Goal: Navigation & Orientation: Find specific page/section

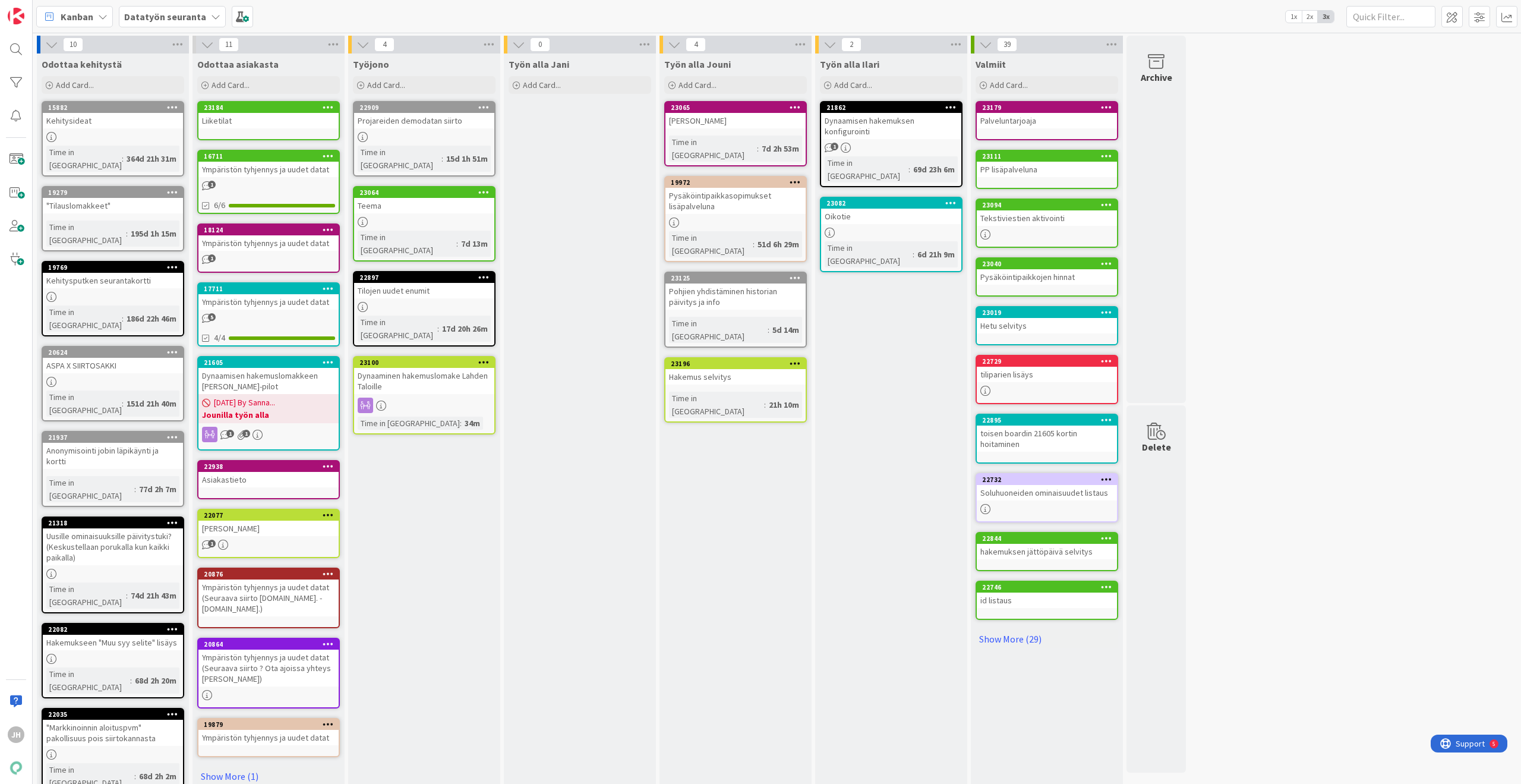
click at [196, 26] on div "Datatyön seuranta" at bounding box center [172, 16] width 107 height 21
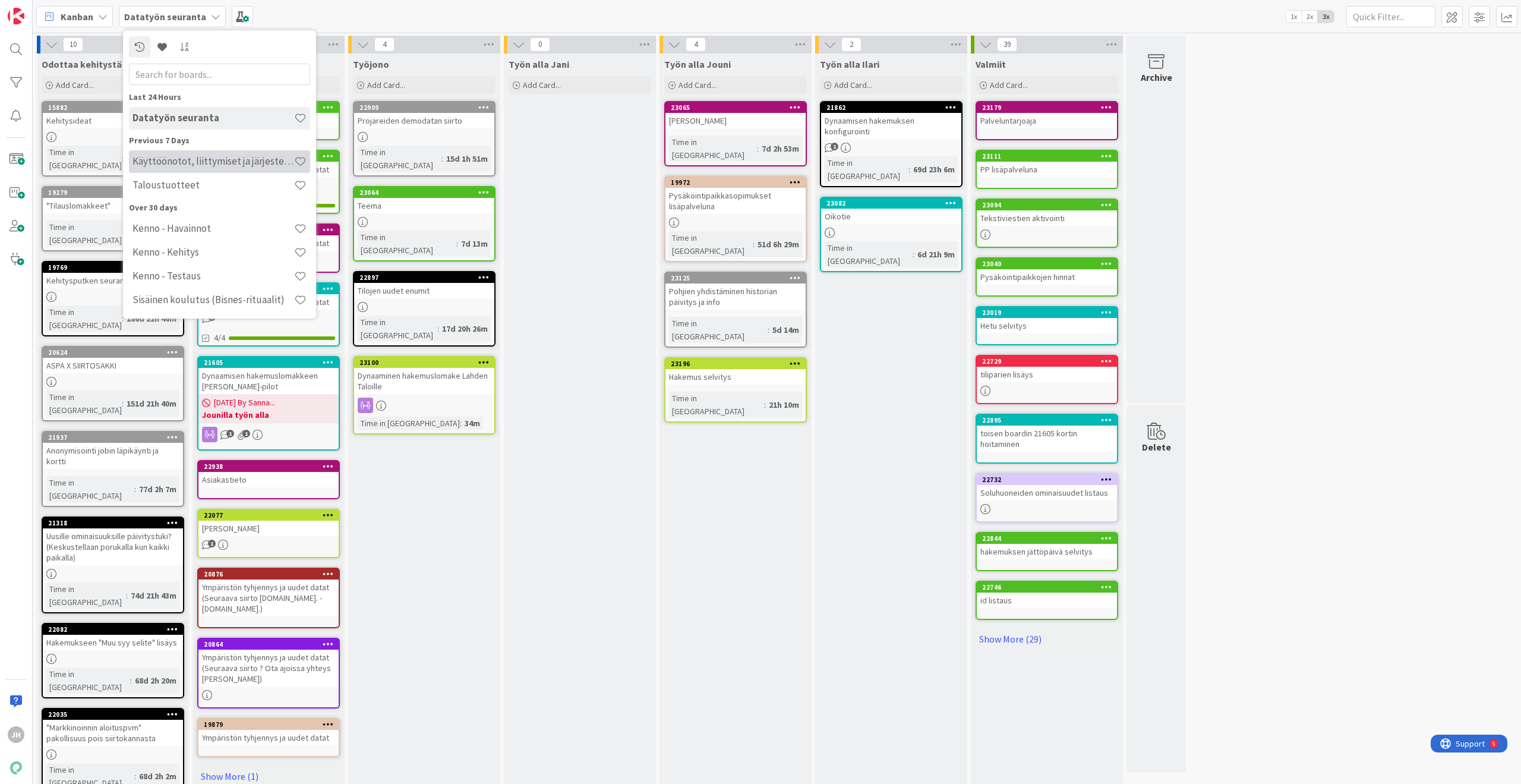
click at [215, 167] on h4 "Käyttöönotot, liittymiset ja järjestelmävaihdokset" at bounding box center [213, 161] width 162 height 12
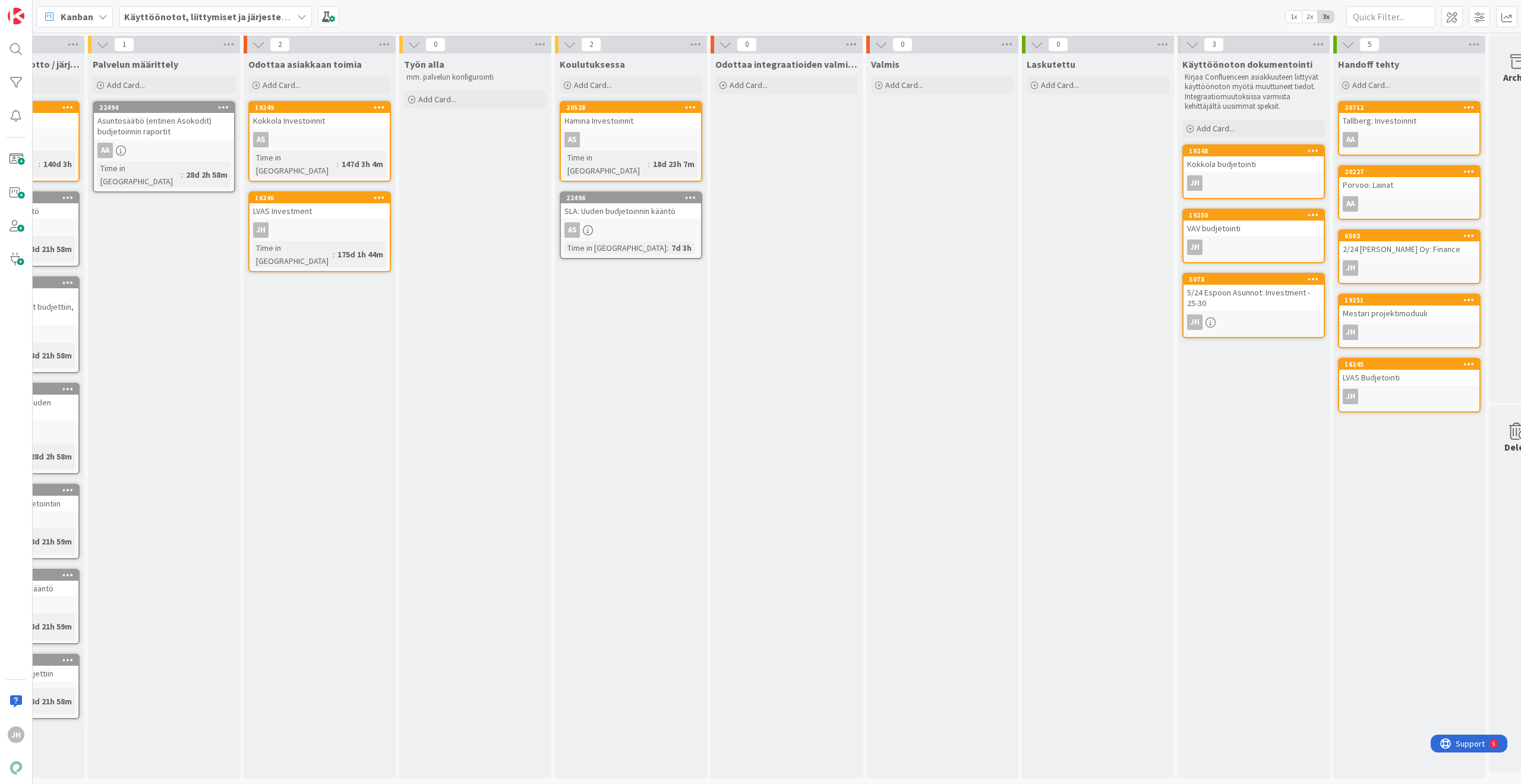
scroll to position [0, 456]
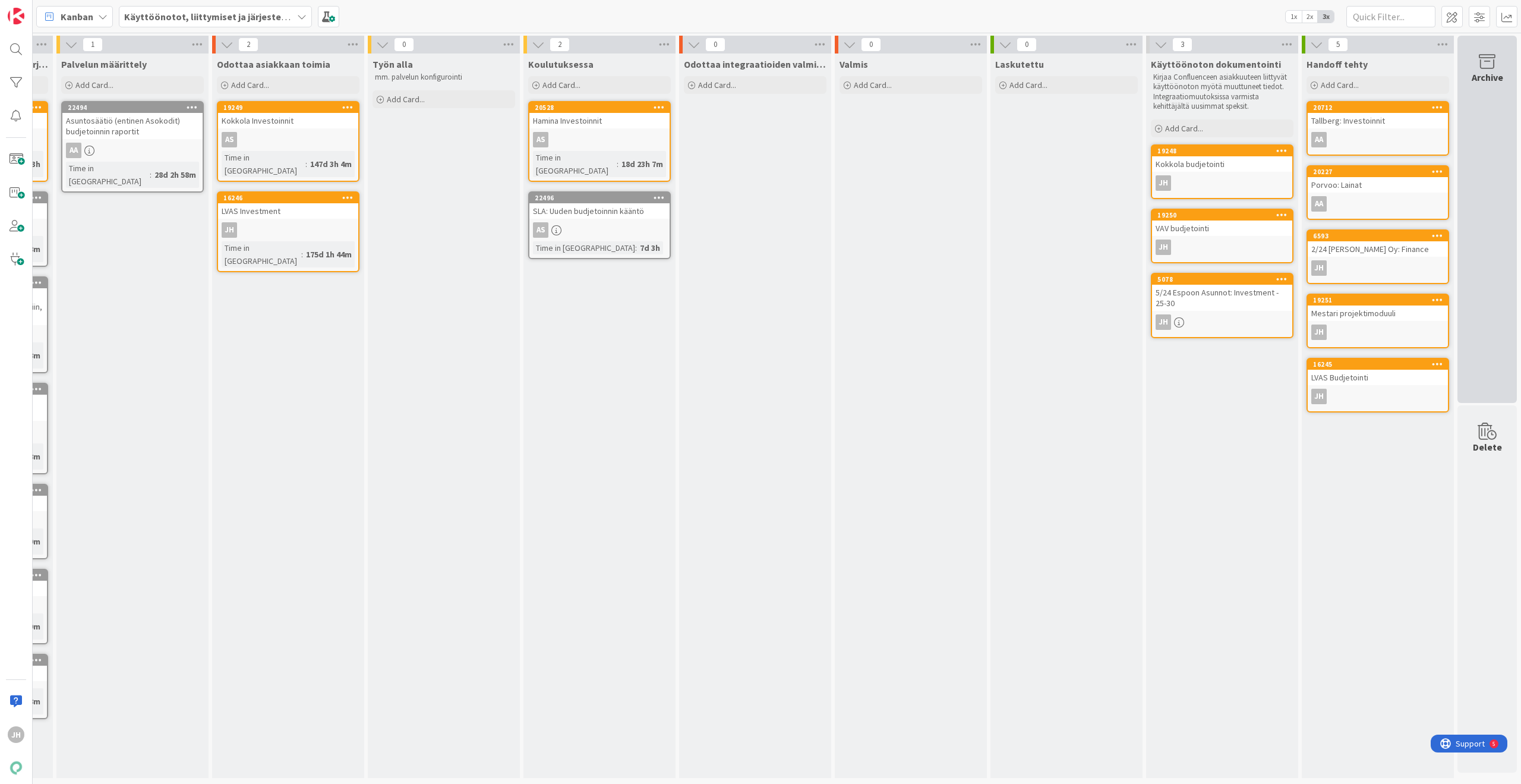
click at [1487, 314] on div "Archive" at bounding box center [1487, 219] width 59 height 367
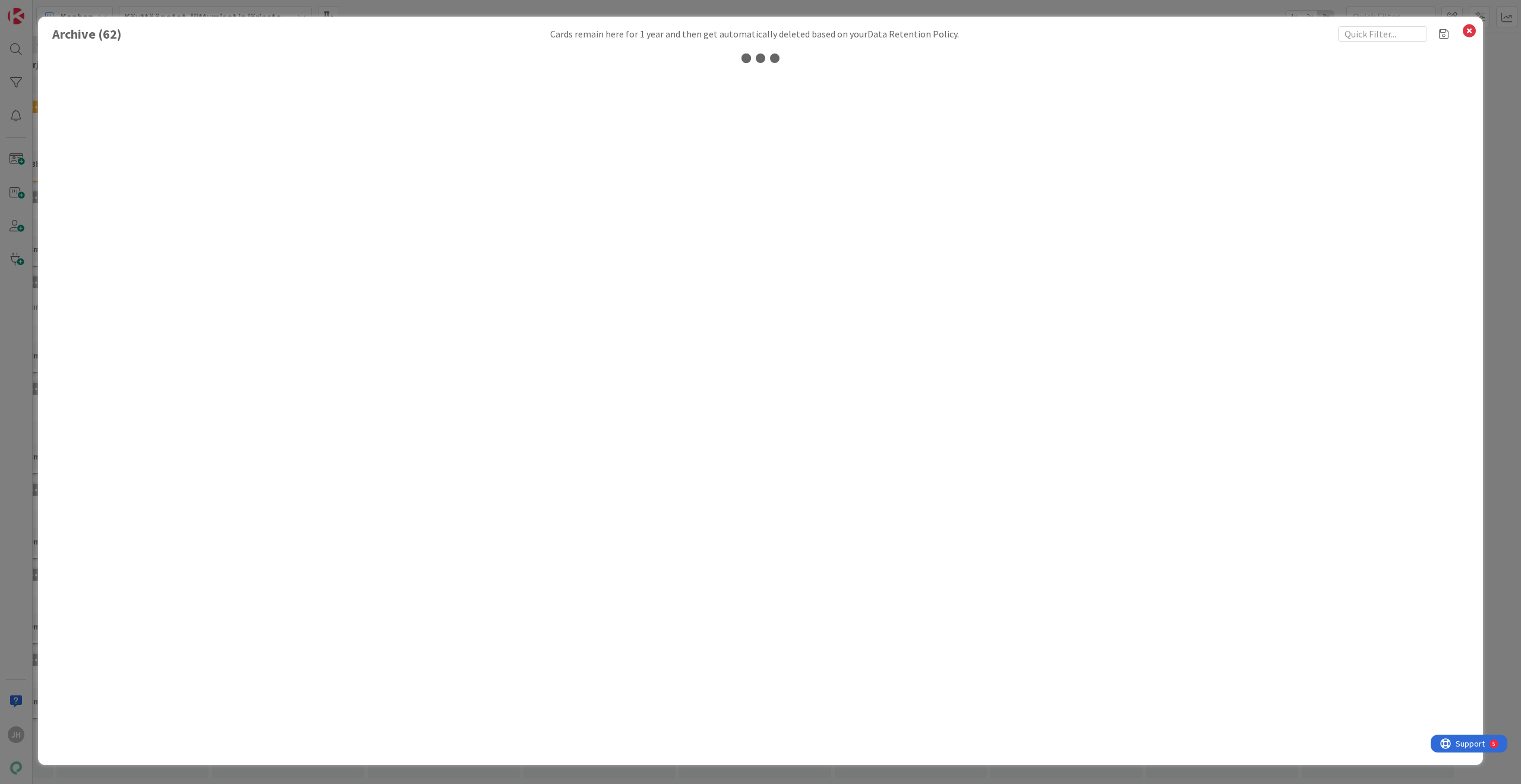
scroll to position [0, 447]
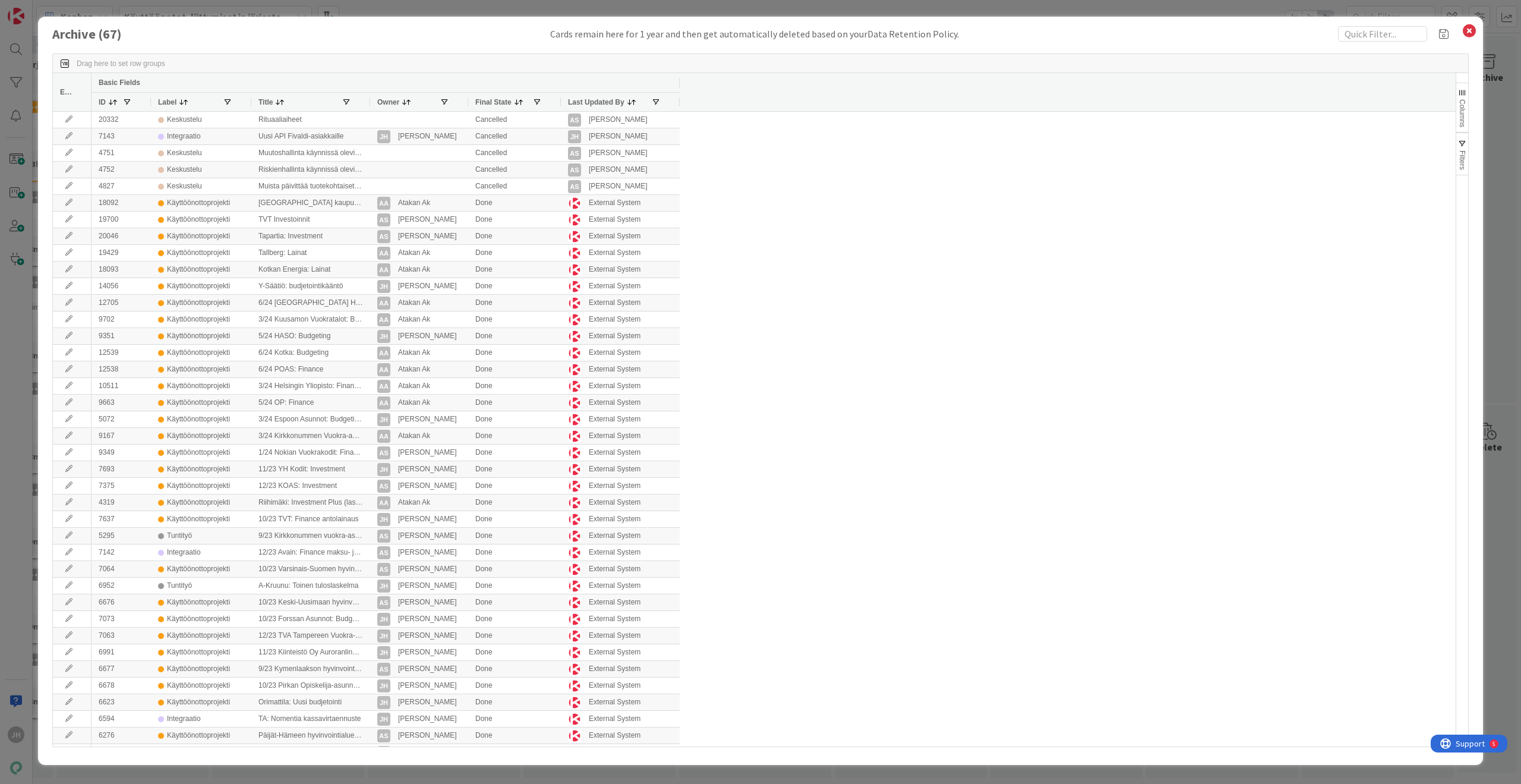
click at [956, 370] on div "20332 Keskustelu Rituaaliaiheet Cancelled AS Ada Siberg 7143 Integraatio Uusi A…" at bounding box center [769, 669] width 1355 height 1114
click at [405, 107] on div "Owner" at bounding box center [408, 101] width 62 height 12
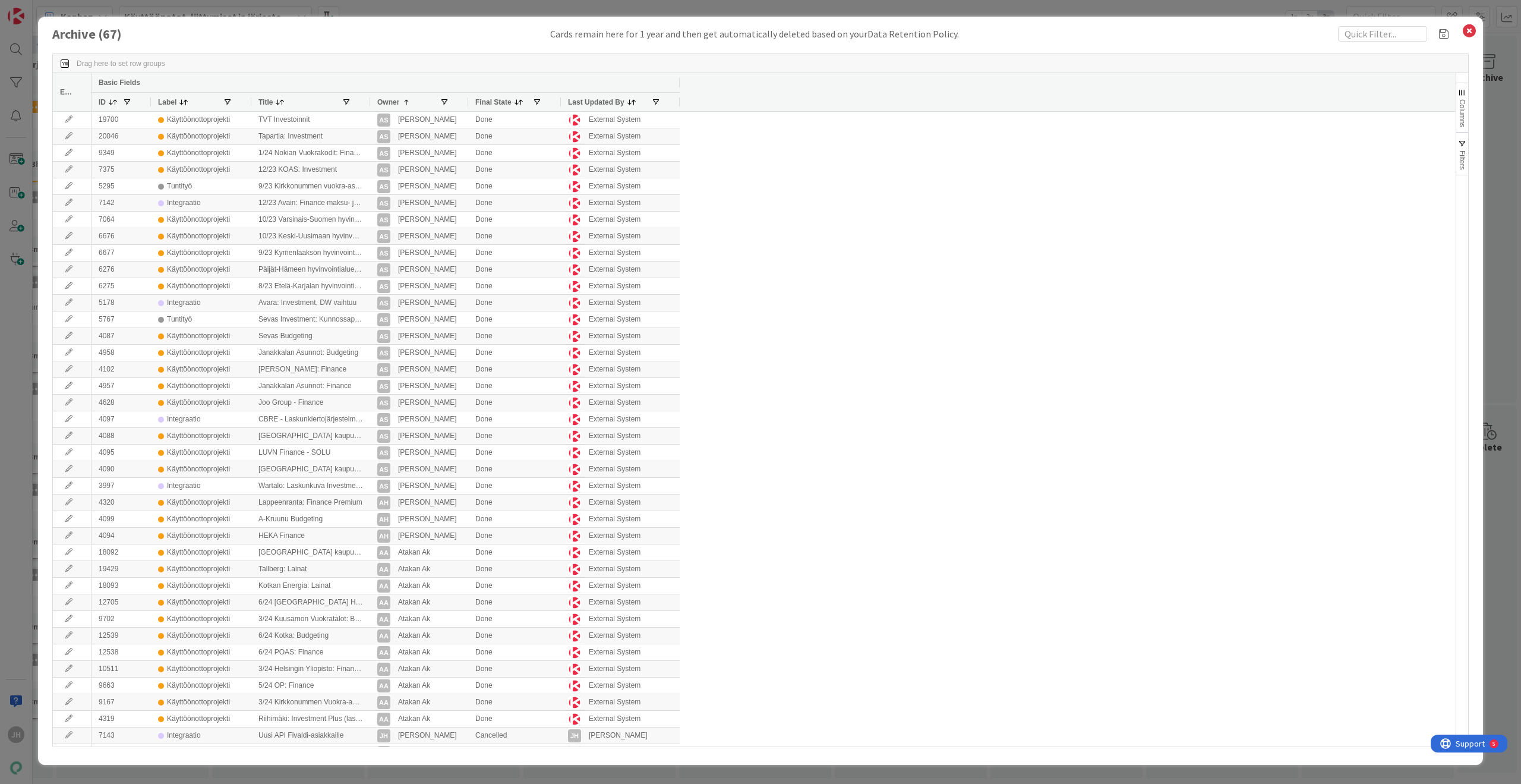
click at [405, 107] on div "Owner 1" at bounding box center [408, 101] width 62 height 12
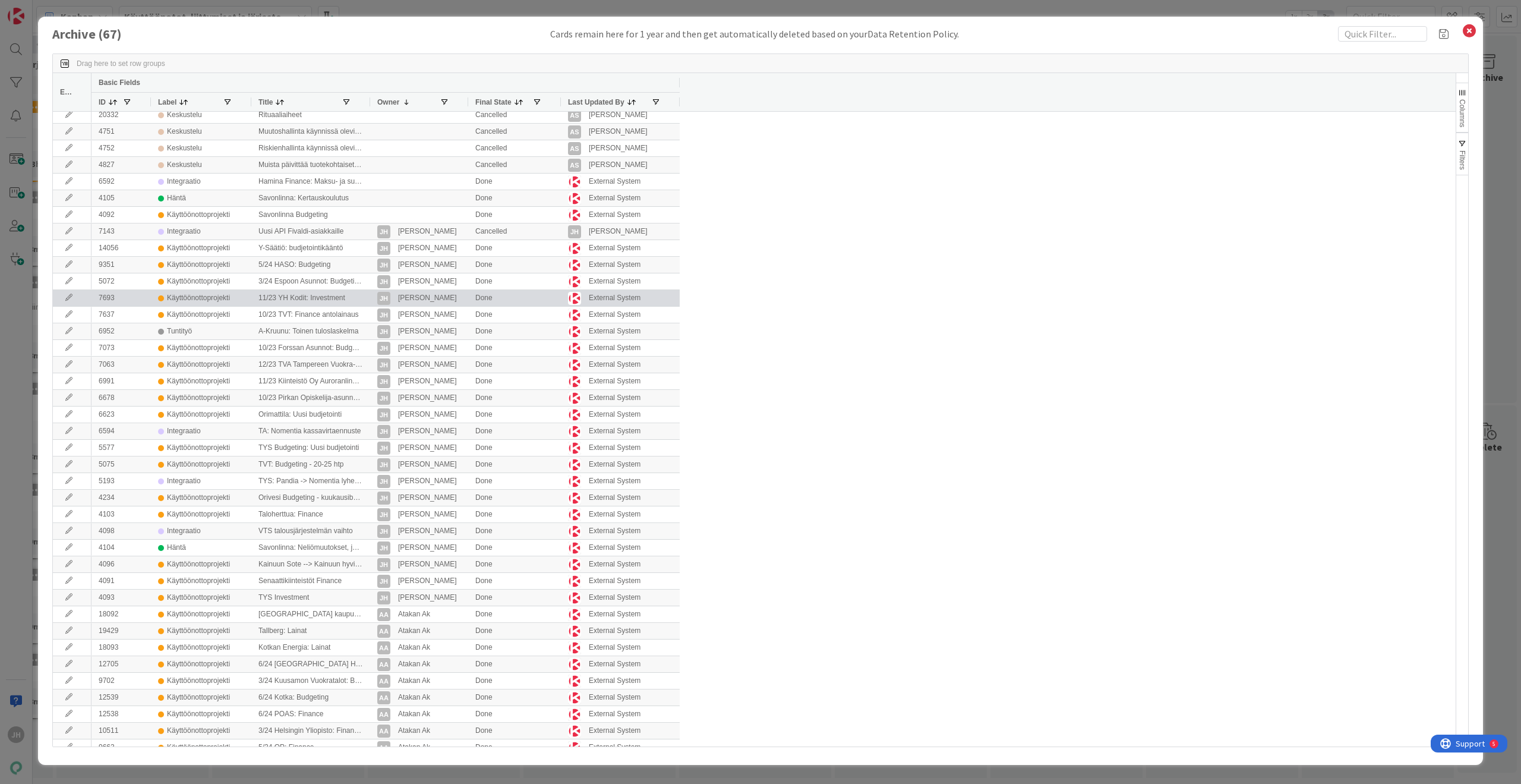
scroll to position [0, 0]
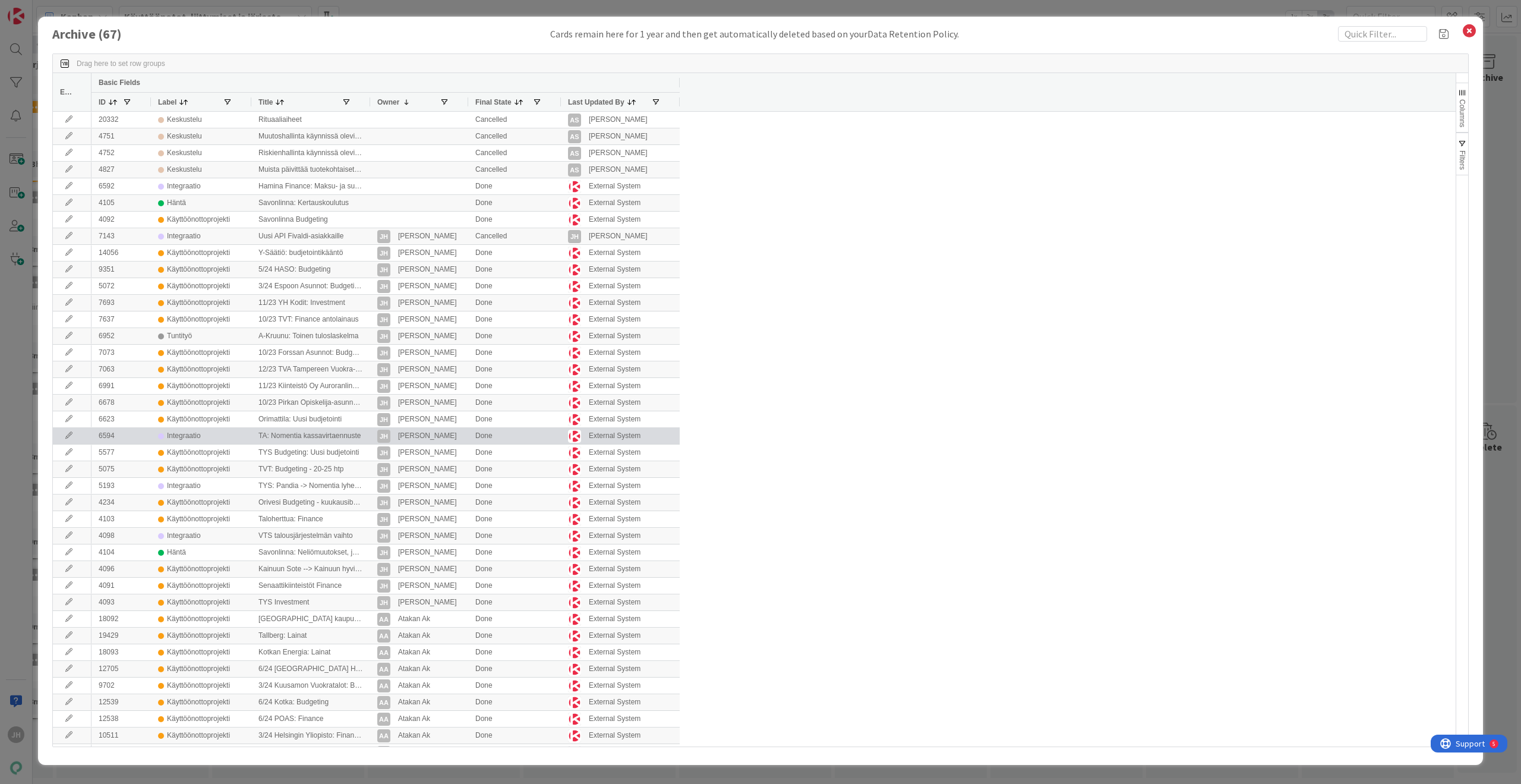
click at [286, 434] on div "TA: Nomentia kassavirtaennuste" at bounding box center [310, 435] width 118 height 16
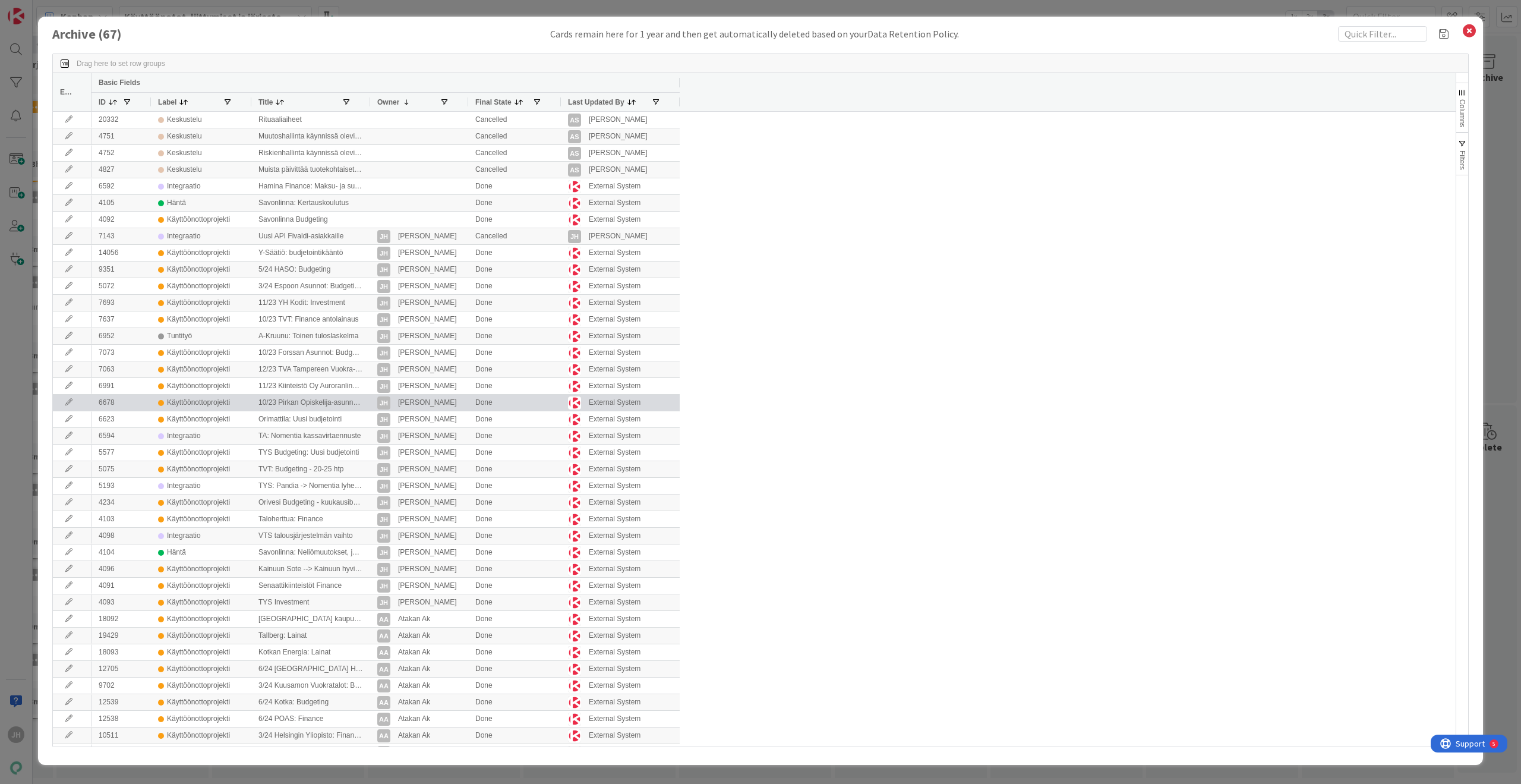
click at [317, 401] on div "10/23 Pirkan Opiskelija-asunnot: Budgeting" at bounding box center [310, 402] width 118 height 16
click at [193, 399] on div "Käyttöönottoprojekti" at bounding box center [198, 403] width 63 height 15
click at [435, 401] on div "Jani Hämäläinen" at bounding box center [428, 403] width 59 height 15
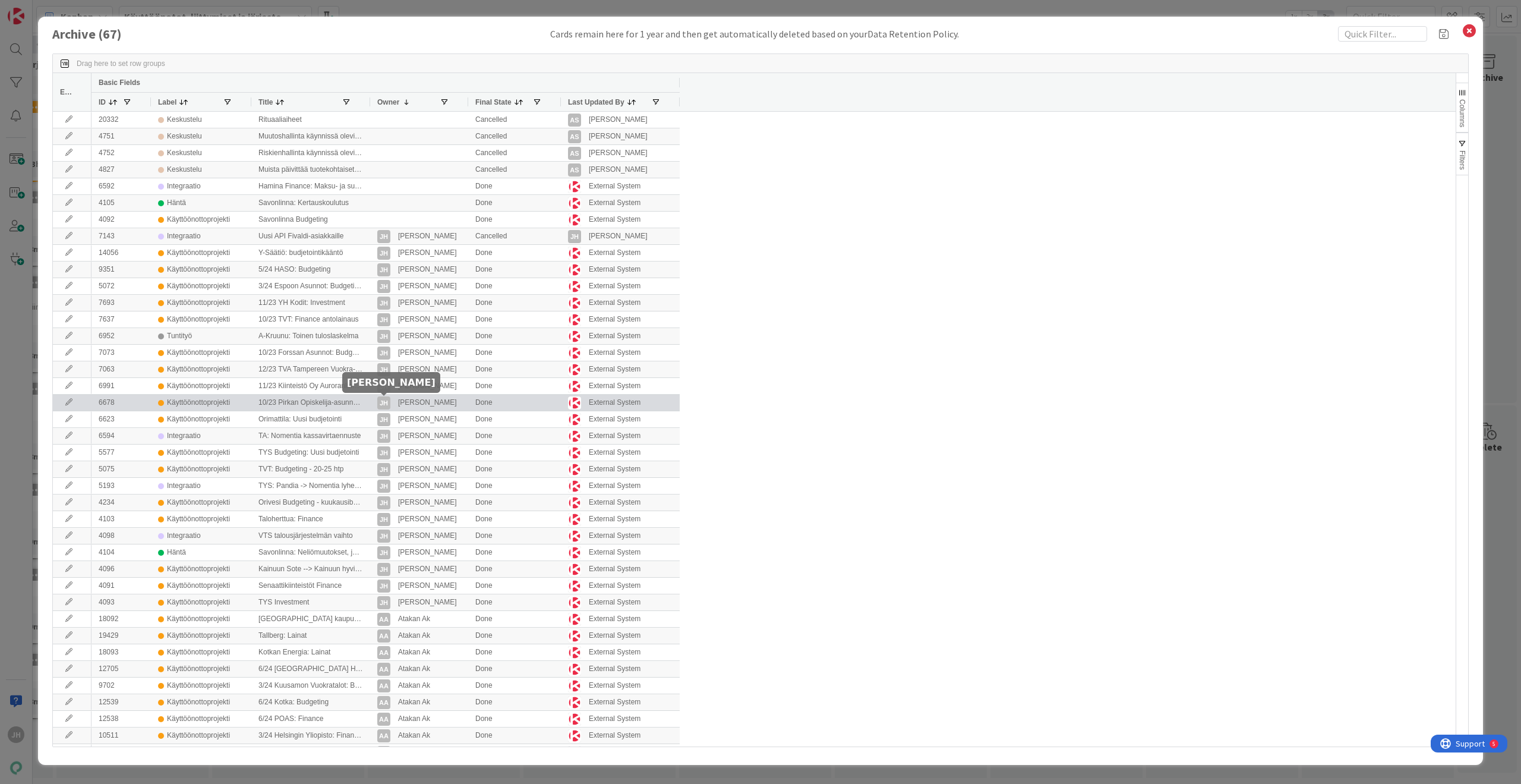
click at [355, 399] on div "10/23 Pirkan Opiskelija-asunnot: Budgeting" at bounding box center [310, 402] width 118 height 16
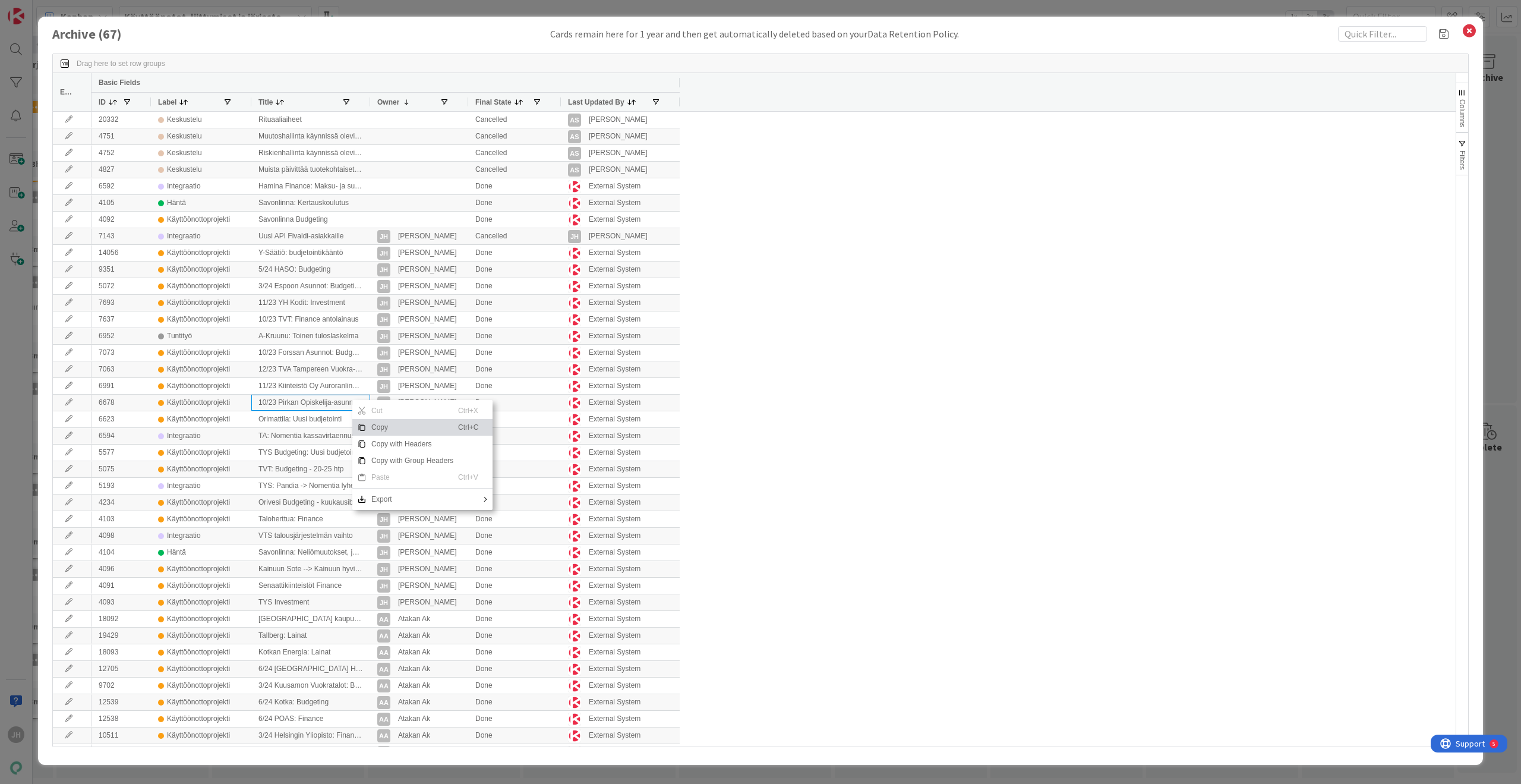
click at [387, 429] on span "Copy" at bounding box center [412, 427] width 92 height 17
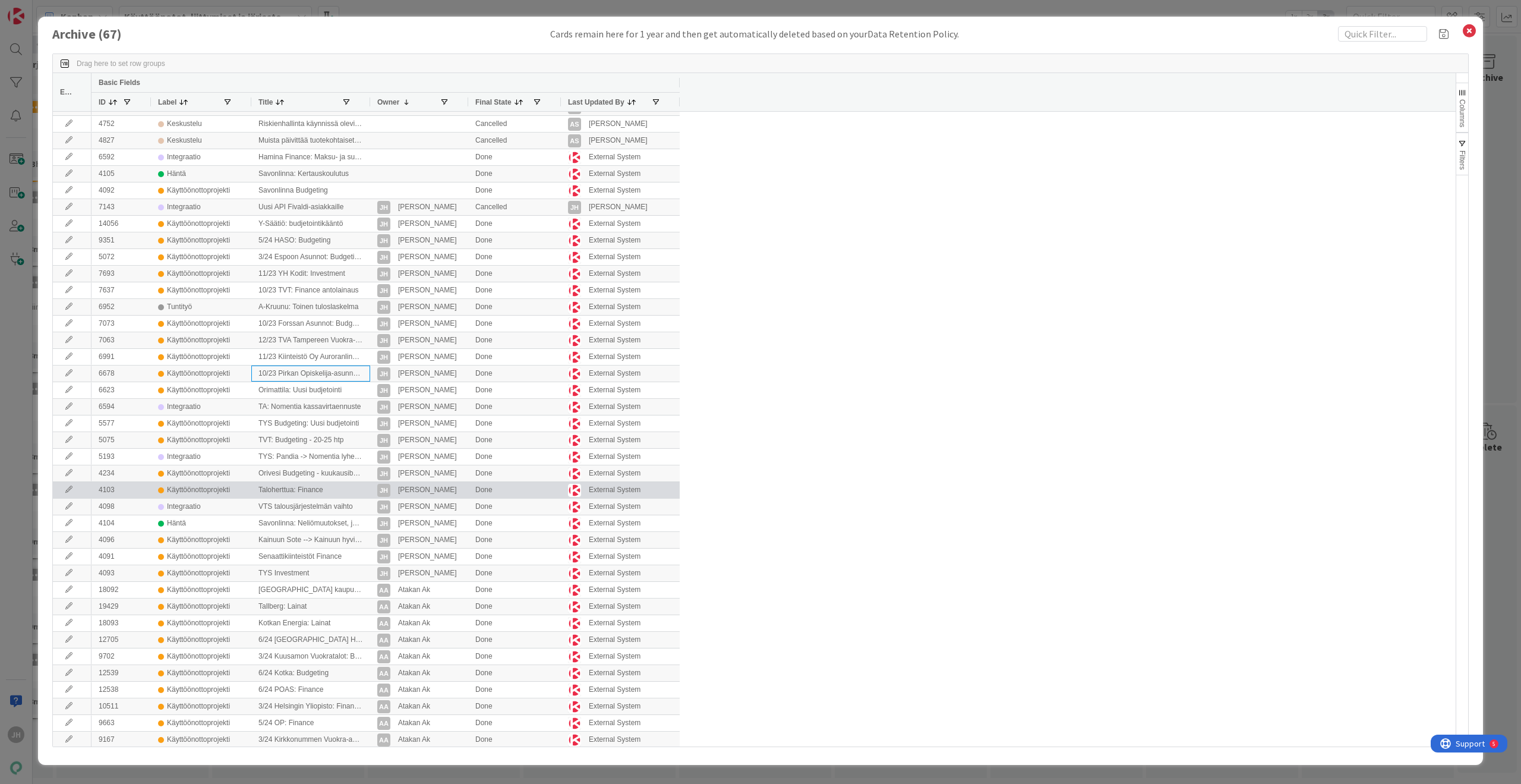
scroll to position [59, 0]
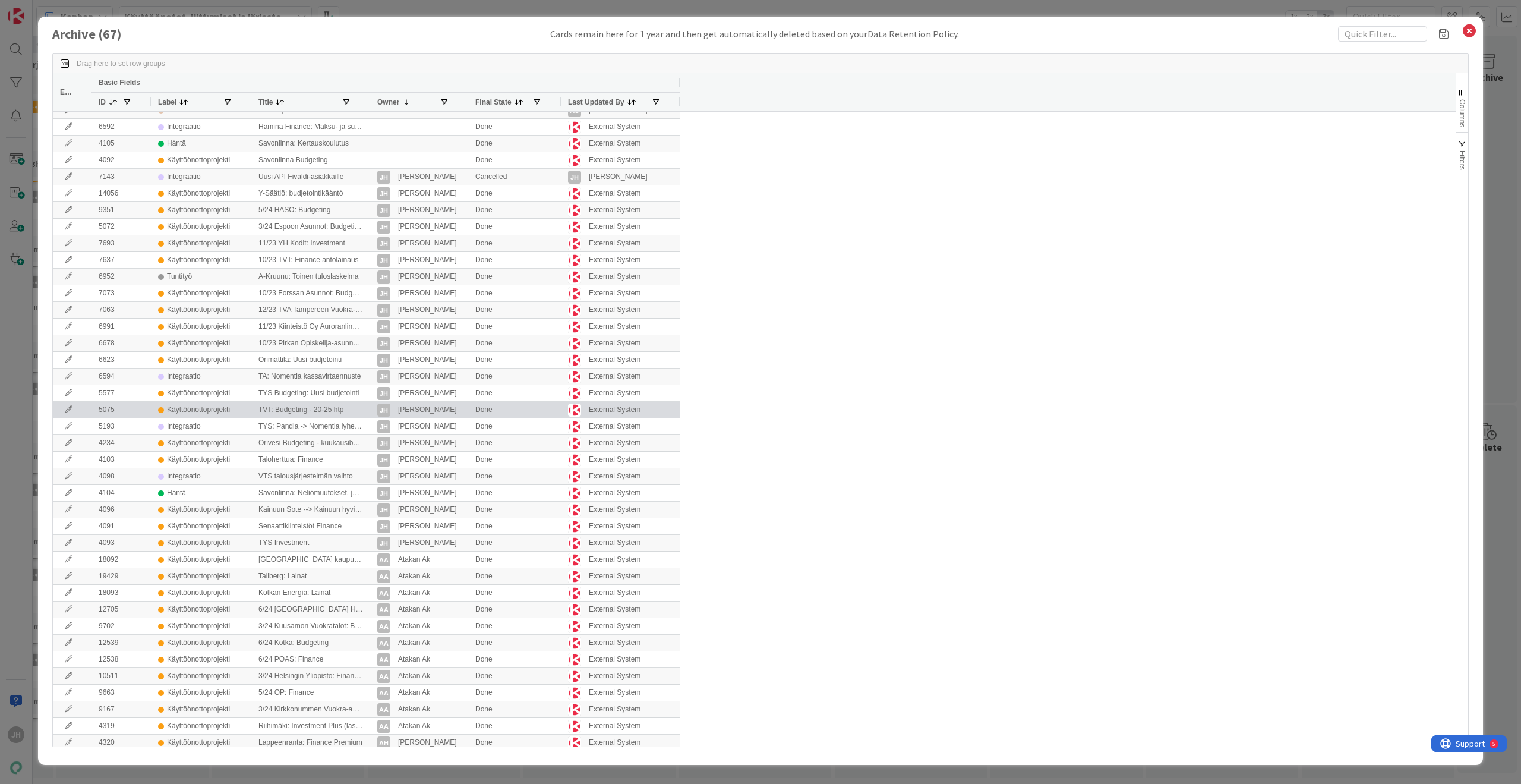
click at [321, 410] on div "TVT: Budgeting - 20-25 htp" at bounding box center [310, 409] width 118 height 16
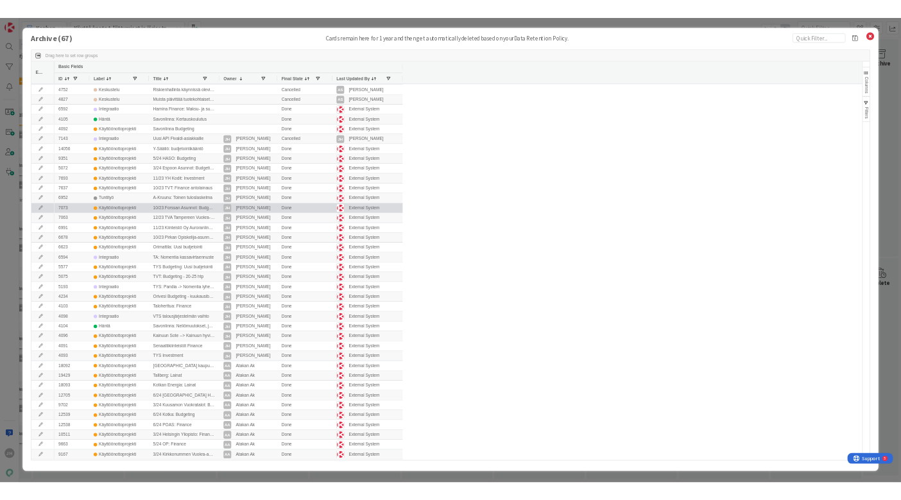
scroll to position [0, 0]
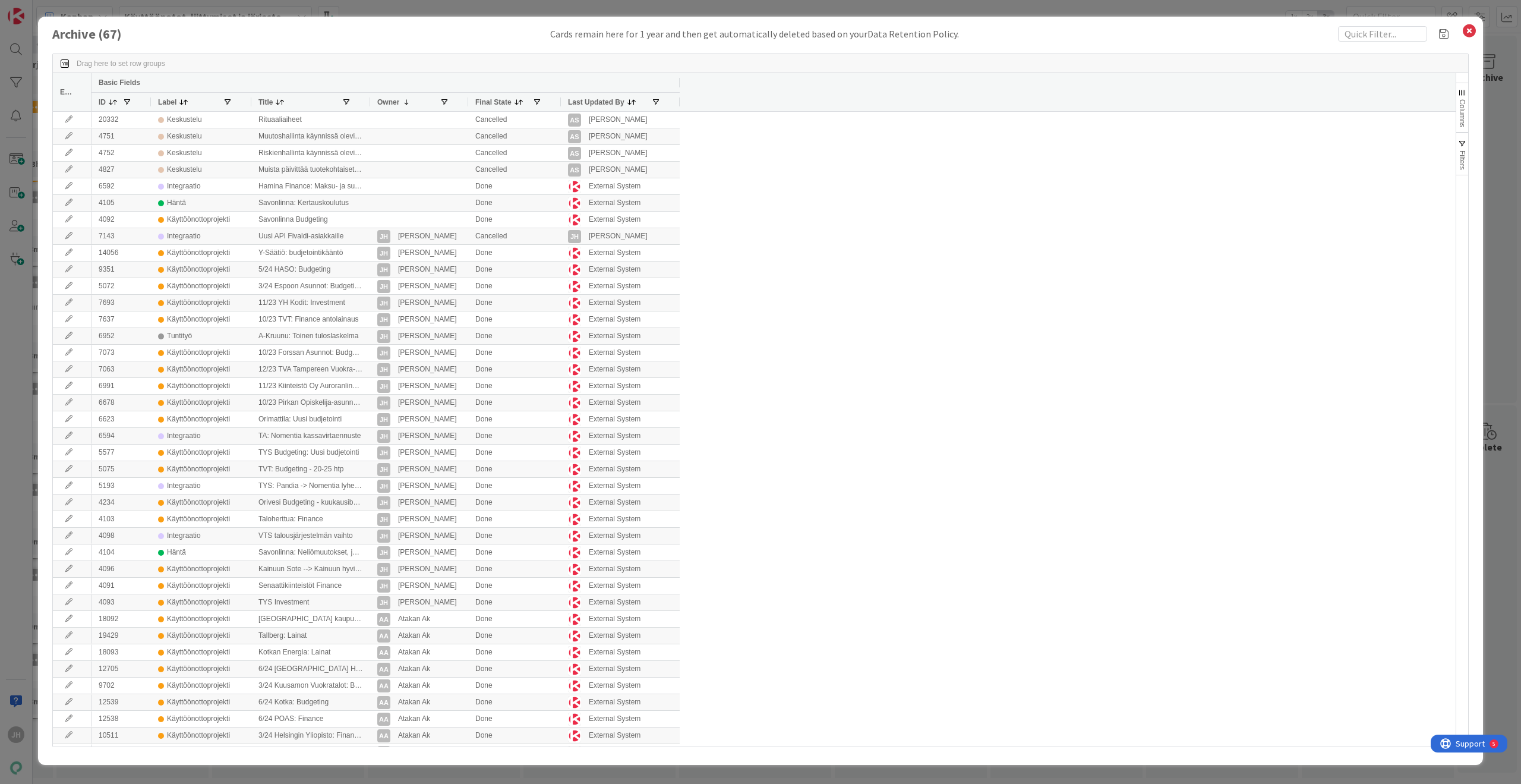
click at [24, 307] on div "Archive ( 67 ) Cards remain here for 1 year and then get automatically deleted …" at bounding box center [760, 392] width 1521 height 784
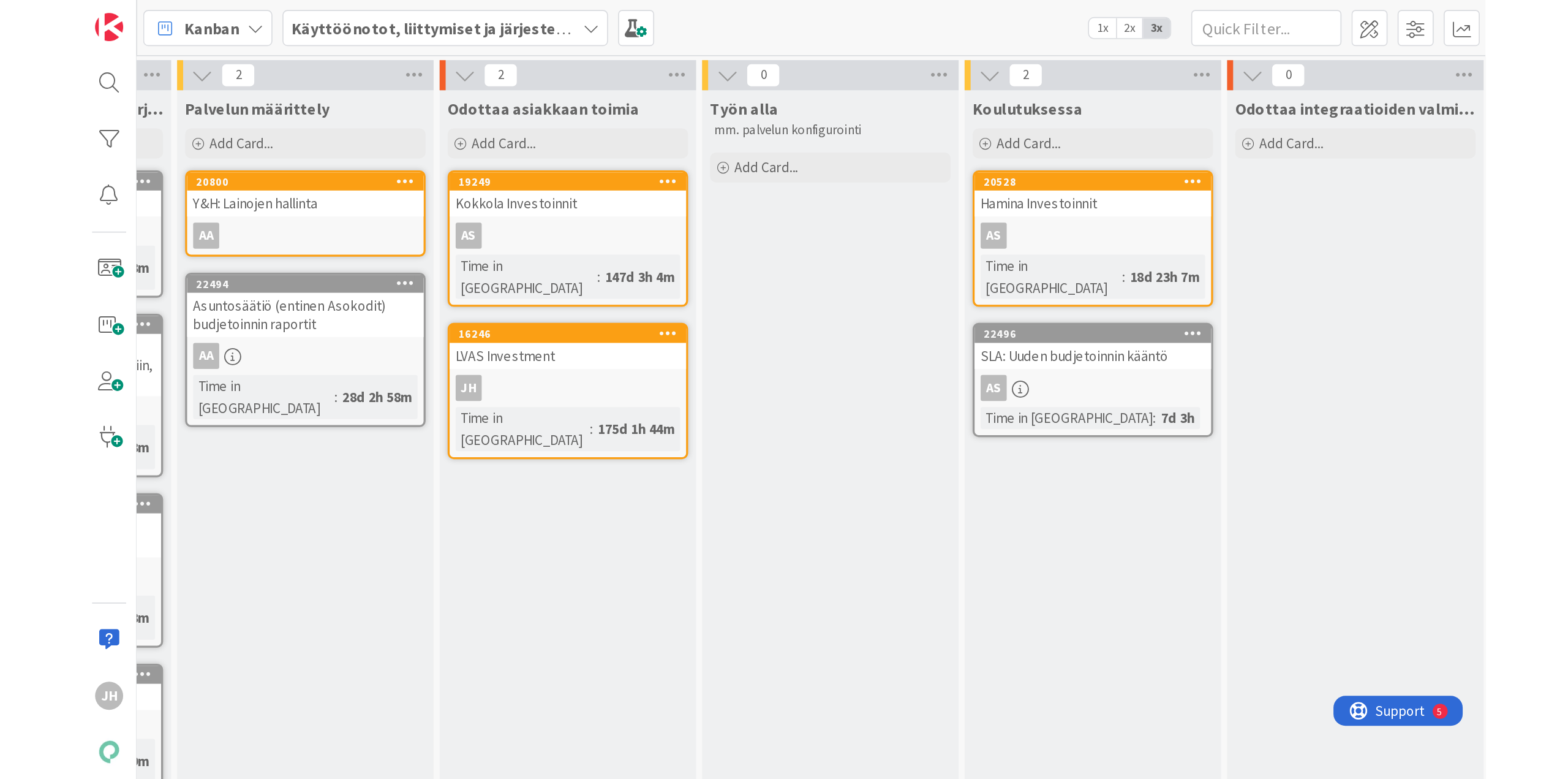
scroll to position [0, 461]
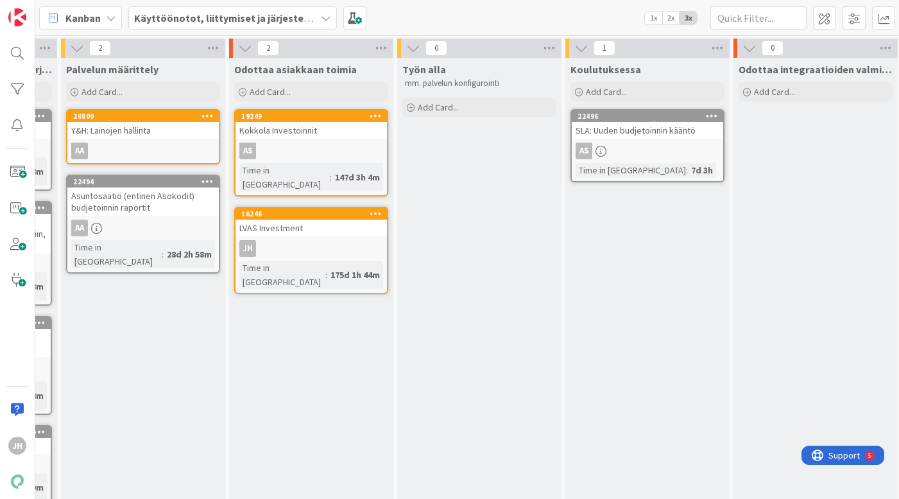
click at [537, 311] on div "Työn alla mm. palvelun konfigurointi Add Card..." at bounding box center [479, 446] width 164 height 777
